Goal: Information Seeking & Learning: Learn about a topic

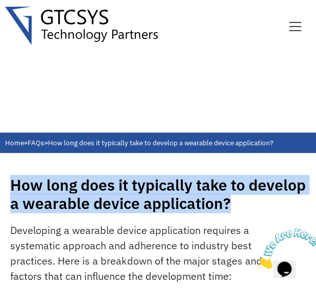
copy h1 "How long does it typically take to develop a wearable device application?"
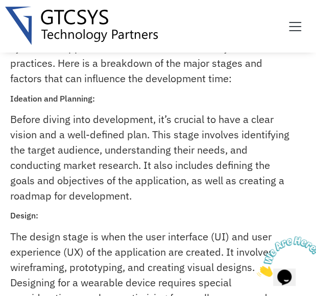
scroll to position [153, 0]
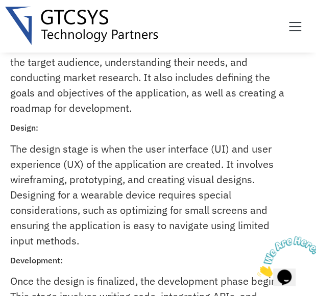
click at [208, 154] on p "The design stage is when the user interface (UI) and user experience (UX) of th…" at bounding box center [151, 194] width 283 height 107
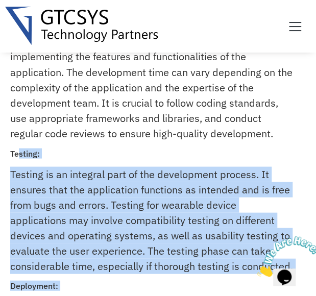
scroll to position [255, 0]
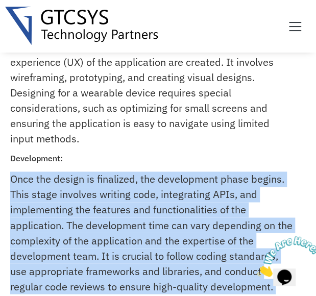
drag, startPoint x: 52, startPoint y: 255, endPoint x: 10, endPoint y: 176, distance: 89.3
drag, startPoint x: 62, startPoint y: 190, endPoint x: 292, endPoint y: 209, distance: 230.8
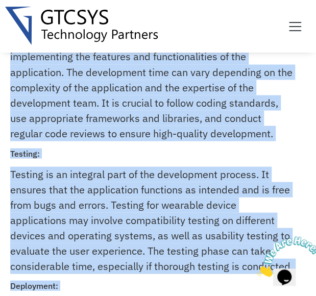
click at [127, 163] on div "Developing a wearable device application requires a systematic approach and adh…" at bounding box center [157, 160] width 295 height 957
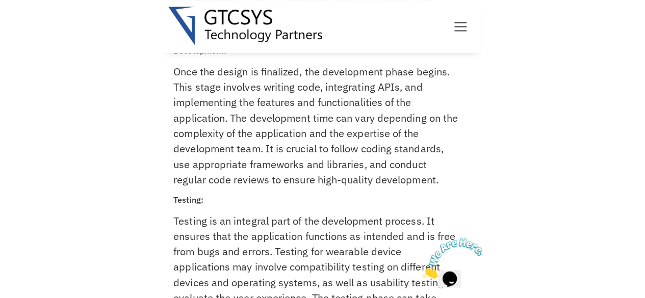
scroll to position [306, 0]
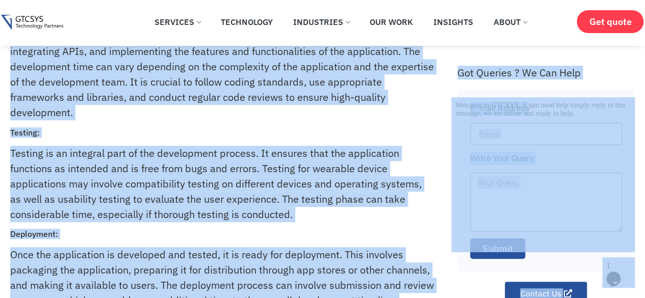
click at [315, 67] on div "Got Queries ? We Can Help" at bounding box center [546, 72] width 177 height 13
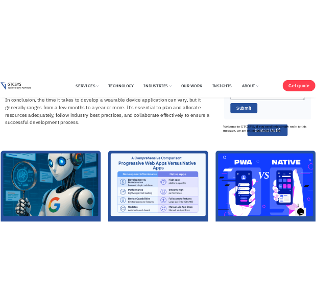
scroll to position [612, 0]
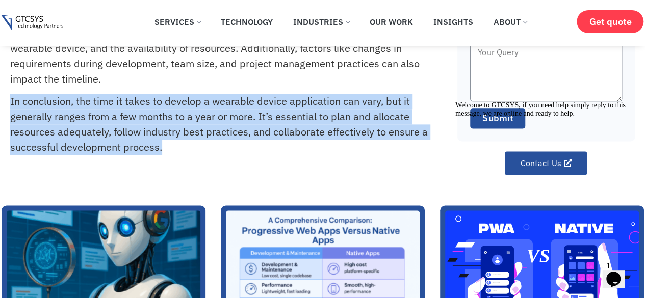
drag, startPoint x: 11, startPoint y: 97, endPoint x: 167, endPoint y: 158, distance: 167.7
copy p "In conclusion, the time it takes to develop a wearable device application can v…"
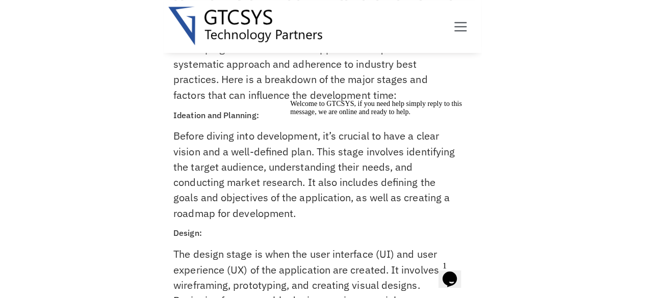
scroll to position [0, 0]
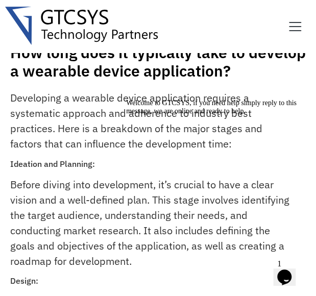
click at [269, 72] on h1 "How long does it typically take to develop a wearable device application?" at bounding box center [157, 61] width 295 height 37
click at [232, 99] on div "Welcome to GTCSYS, if you need help simply reply to this message, we are online…" at bounding box center [218, 107] width 184 height 16
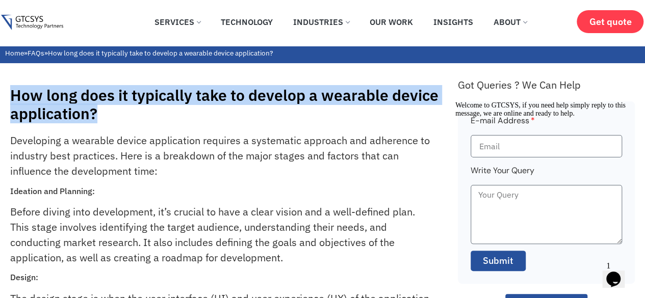
drag, startPoint x: 102, startPoint y: 114, endPoint x: 10, endPoint y: 96, distance: 94.1
copy h1 "How long does it typically take to develop a wearable device application?"
